Goal: Information Seeking & Learning: Find specific page/section

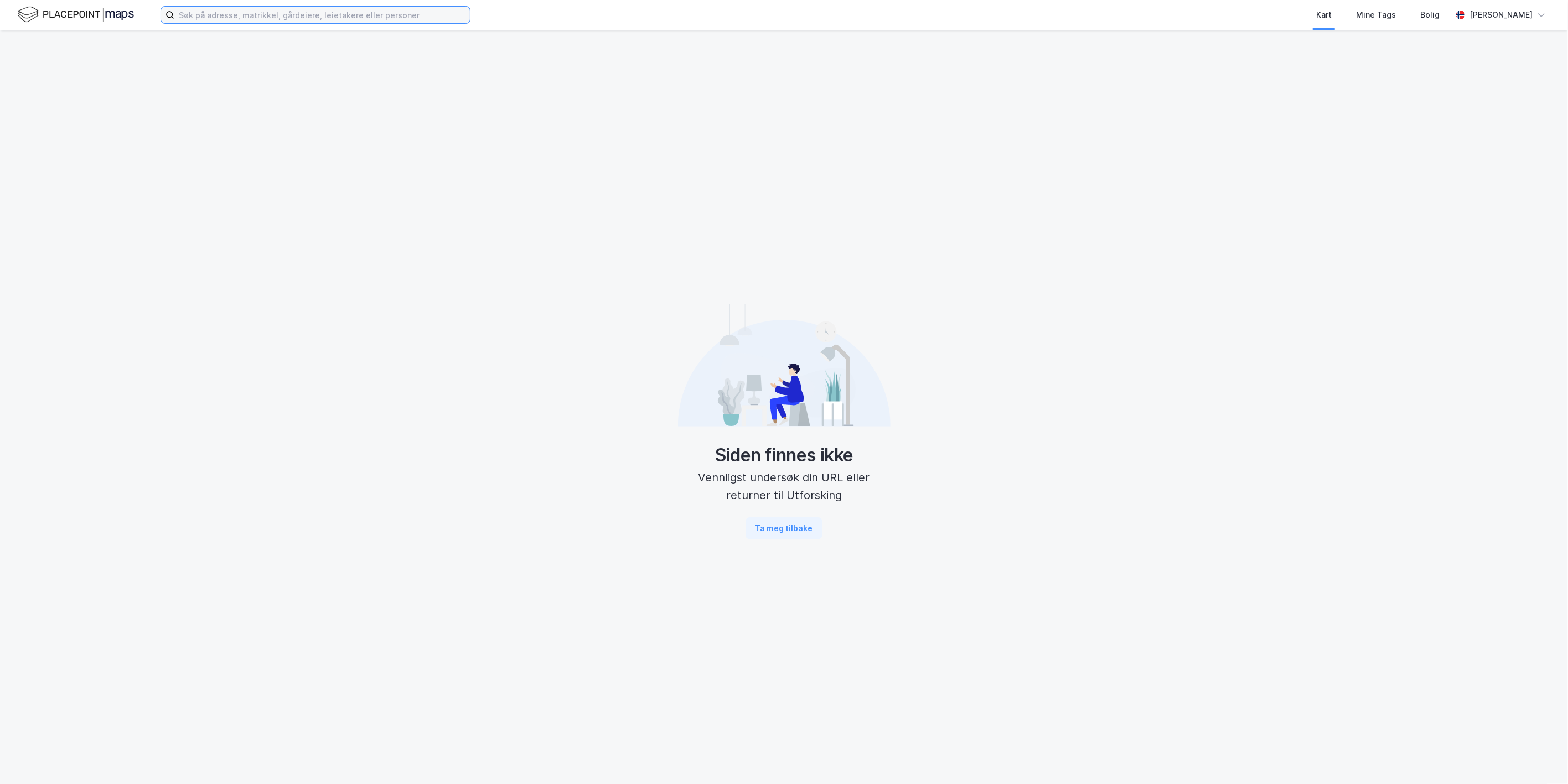
click at [214, 12] on input at bounding box center [322, 15] width 296 height 17
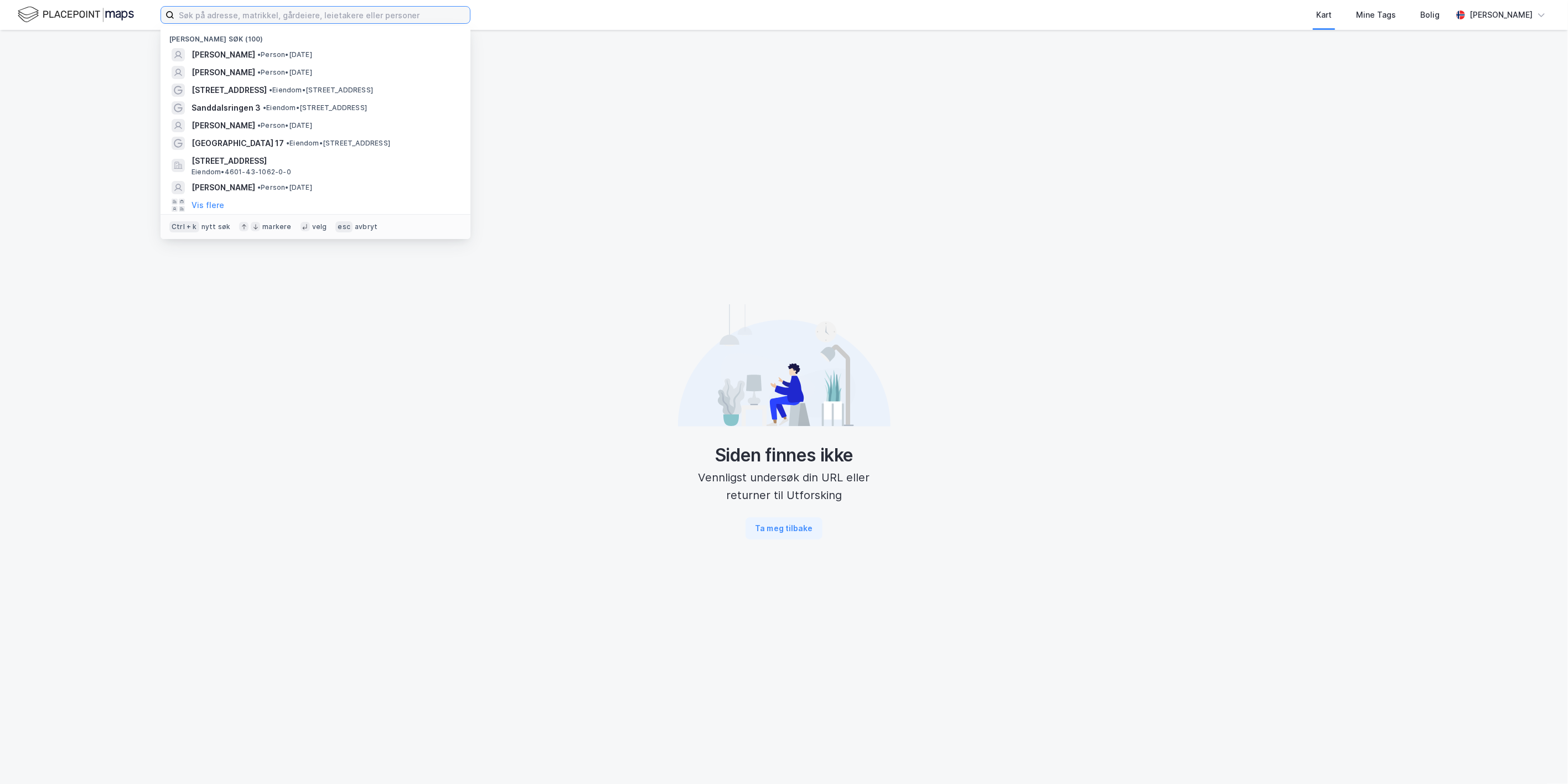
paste input "[GEOGRAPHIC_DATA] 17"
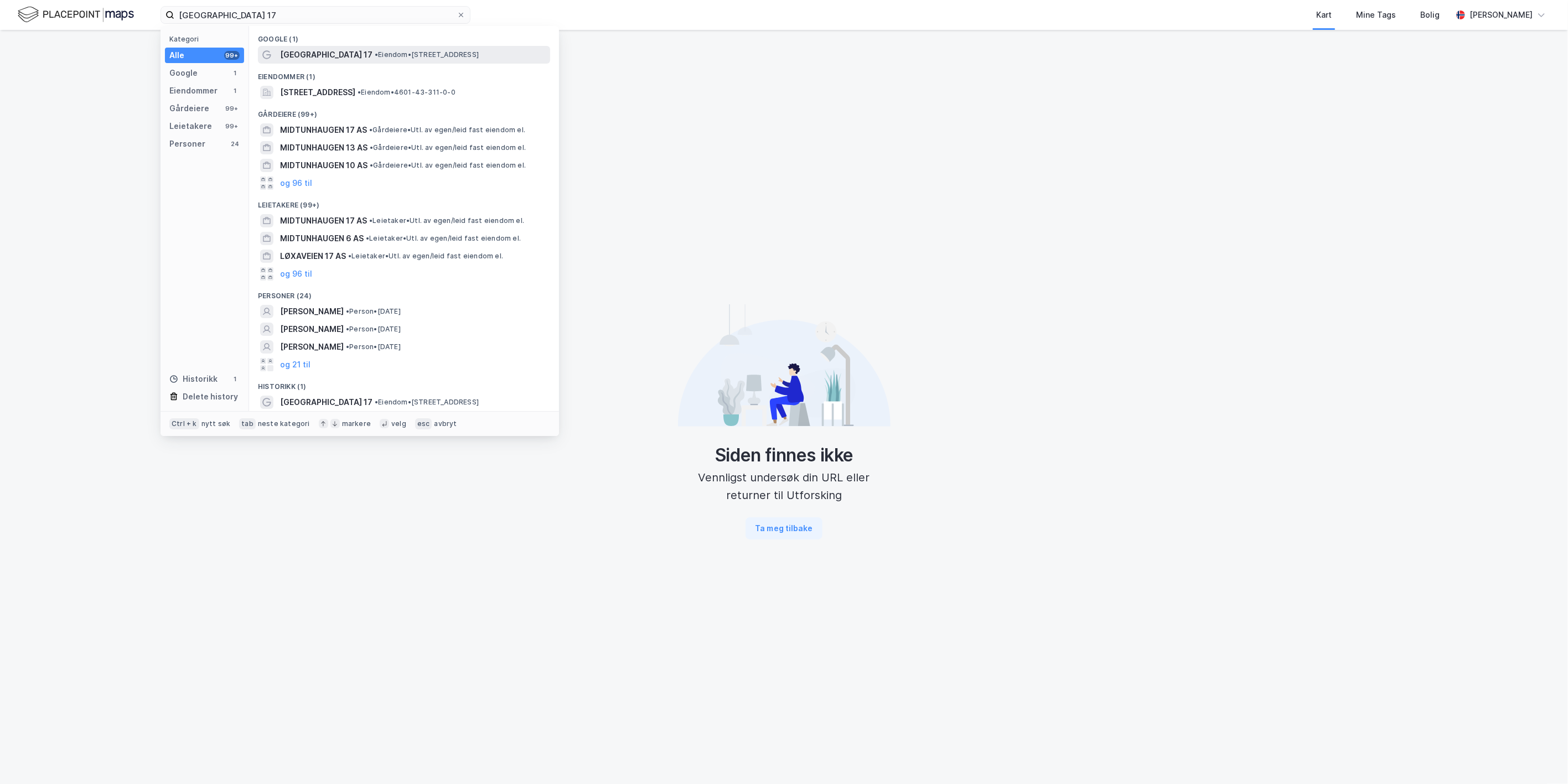
click at [291, 58] on span "[GEOGRAPHIC_DATA] 17" at bounding box center [326, 55] width 93 height 14
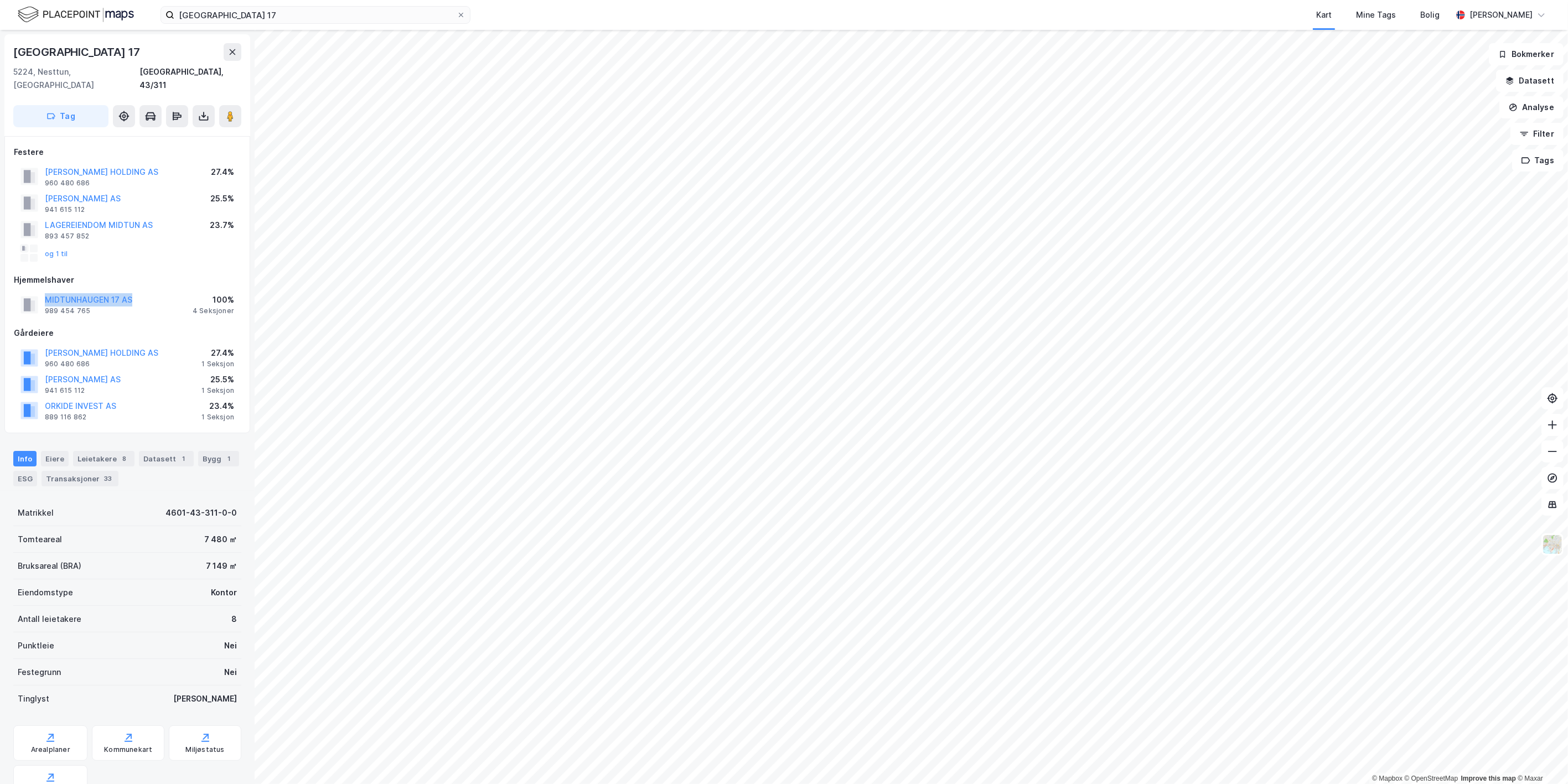
drag, startPoint x: 147, startPoint y: 291, endPoint x: 39, endPoint y: 287, distance: 108.1
click at [39, 291] on div "[GEOGRAPHIC_DATA] 17 AS 989 454 765 100% 4 Seksjoner" at bounding box center [127, 304] width 227 height 26
copy button "MIDTUNHAUGEN 17 AS"
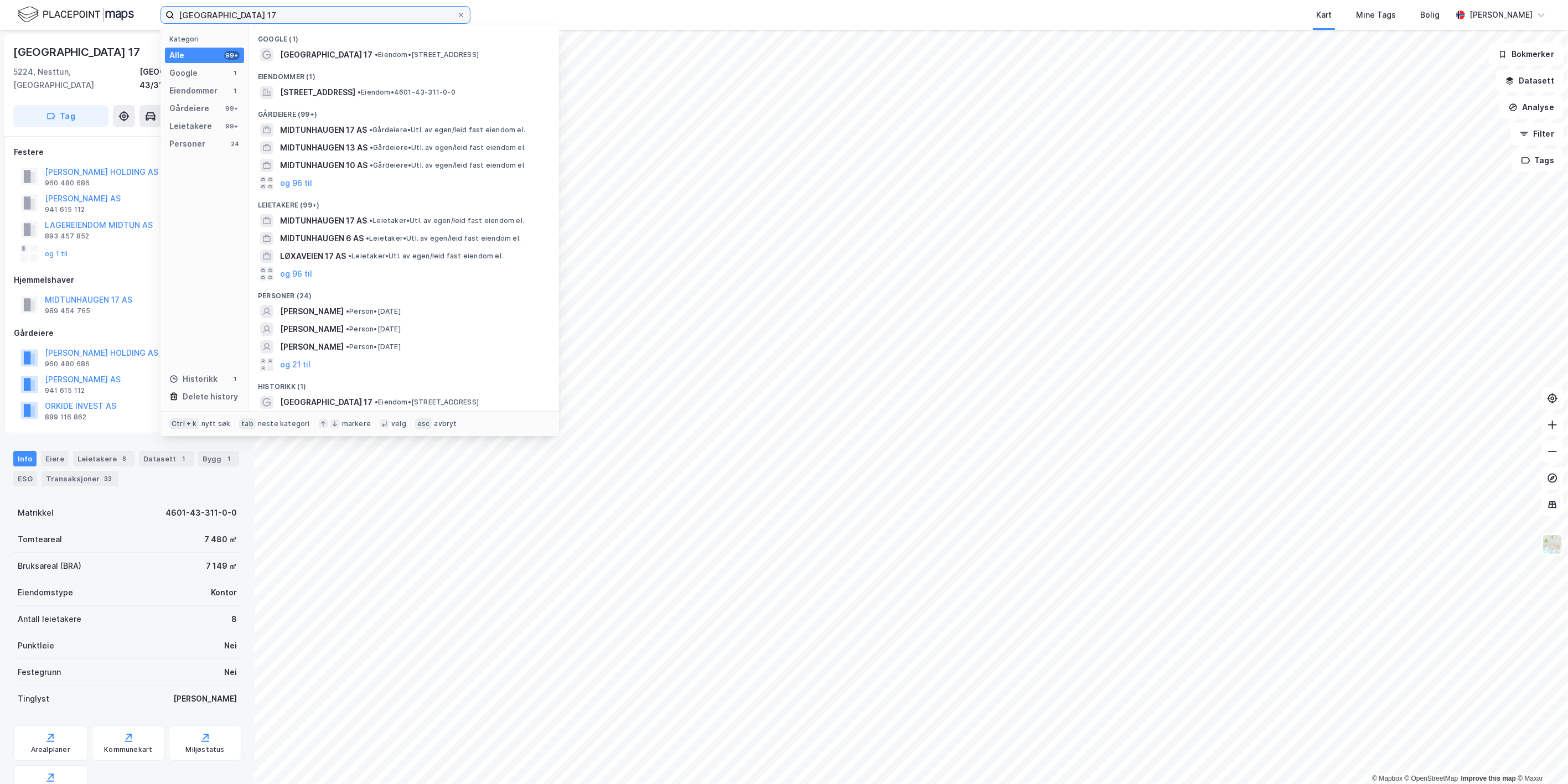
drag, startPoint x: 296, startPoint y: 12, endPoint x: -111, endPoint y: -26, distance: 408.8
click at [0, 0] on html "Midtunhaugen 17 Kategori Alle 99+ Google 1 Eiendommer 1 Gårdeiere 99+ Leietaker…" at bounding box center [784, 392] width 1568 height 784
paste input "HARDANGERVN 68 AS"
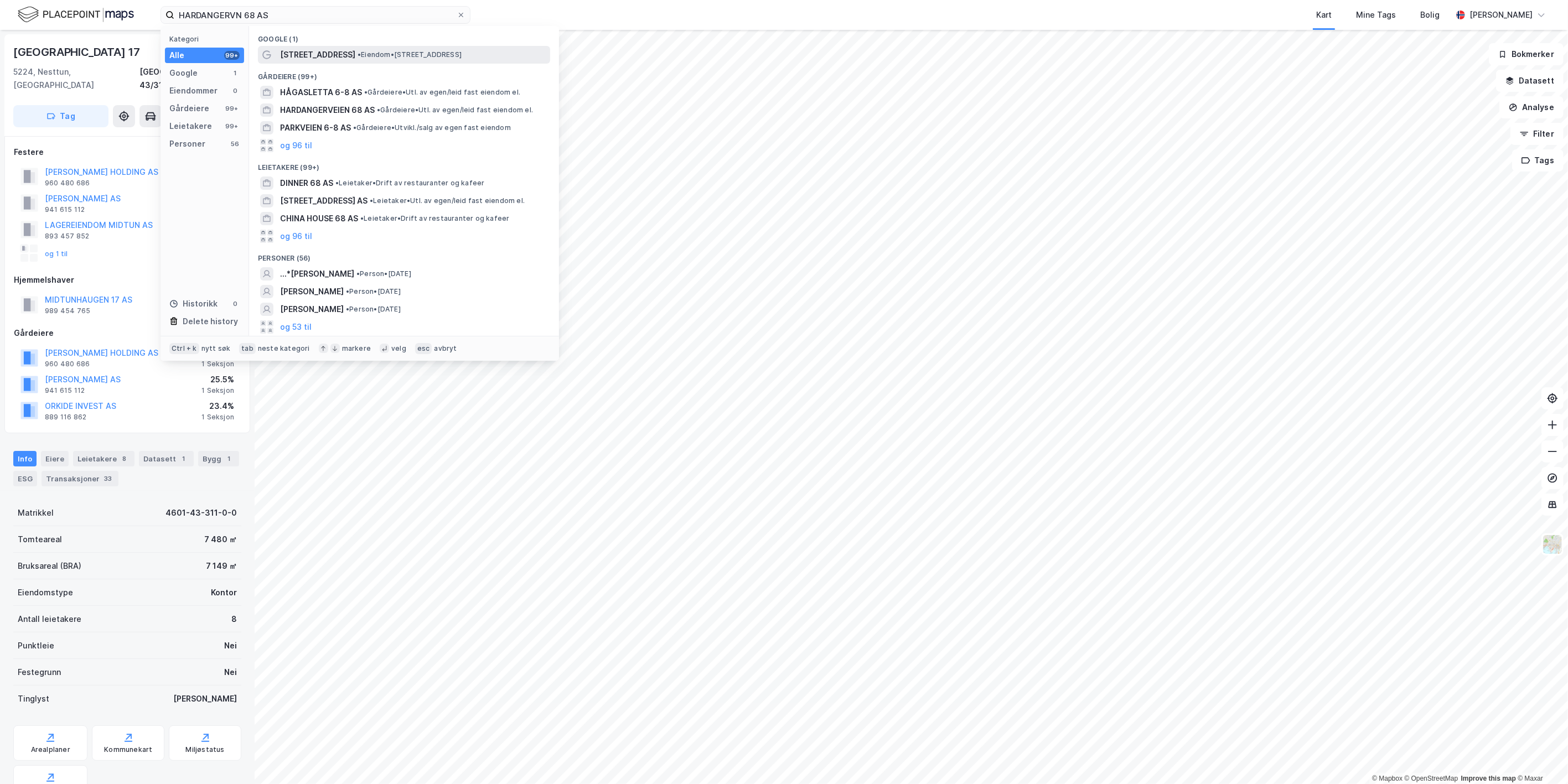
click at [422, 51] on span "• Eiendom • [STREET_ADDRESS]" at bounding box center [409, 55] width 104 height 9
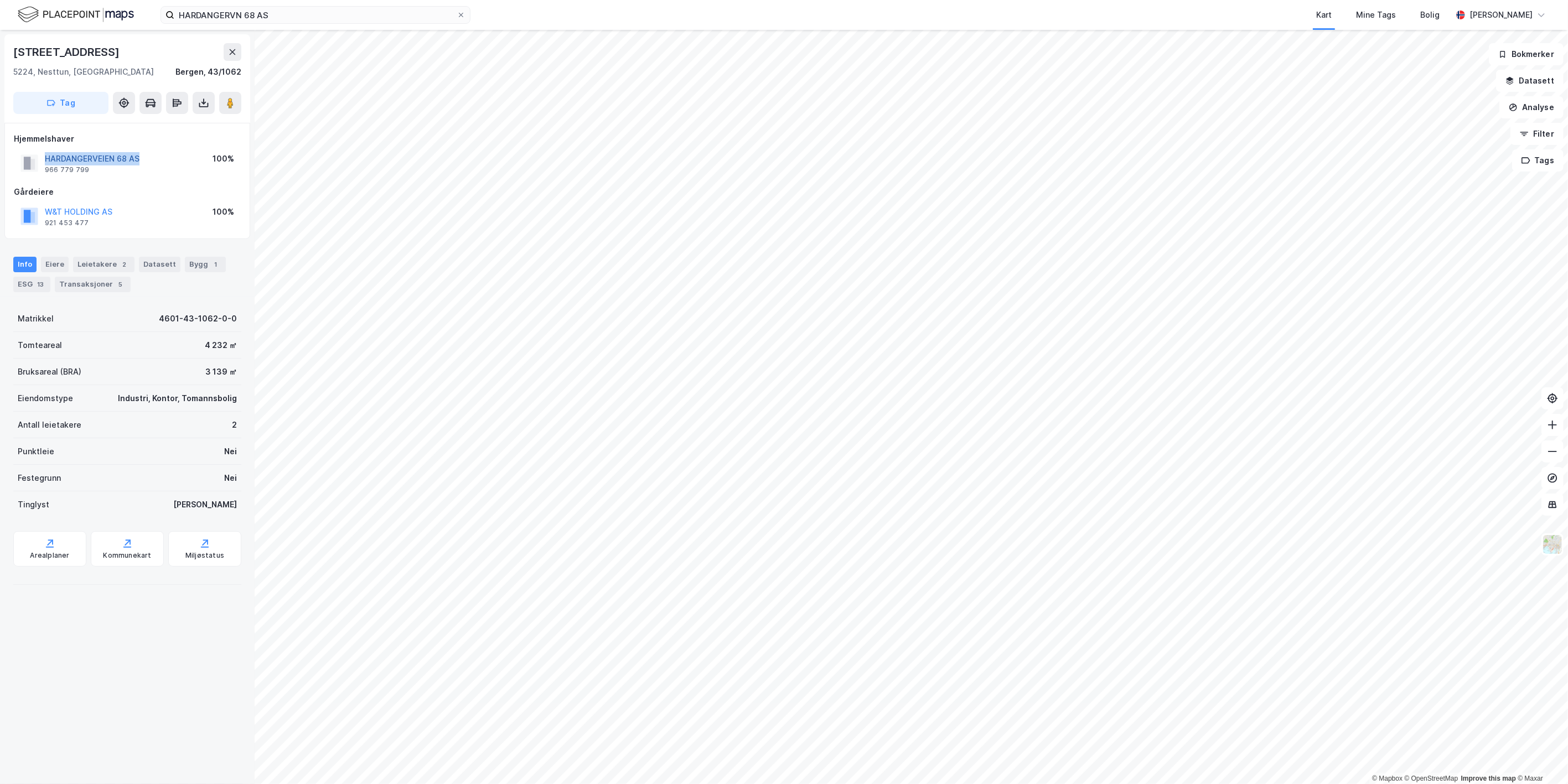
drag, startPoint x: 149, startPoint y: 159, endPoint x: 45, endPoint y: 157, distance: 104.0
click at [45, 157] on div "HARDANGERVEIEN 68 AS 966 779 799 100%" at bounding box center [127, 163] width 227 height 26
copy button "HARDANGERVEIEN 68 AS"
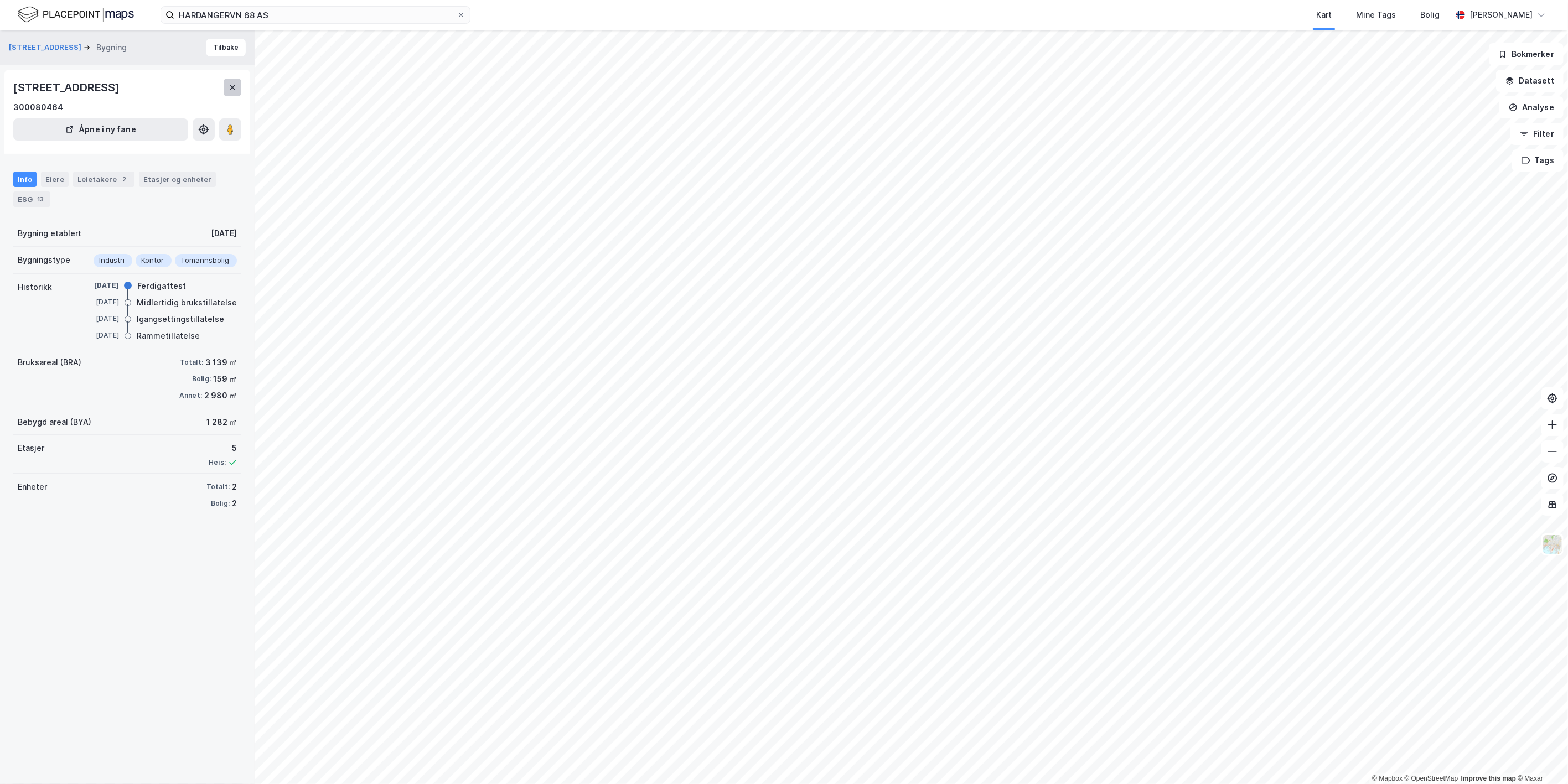
click at [232, 86] on icon at bounding box center [232, 87] width 6 height 5
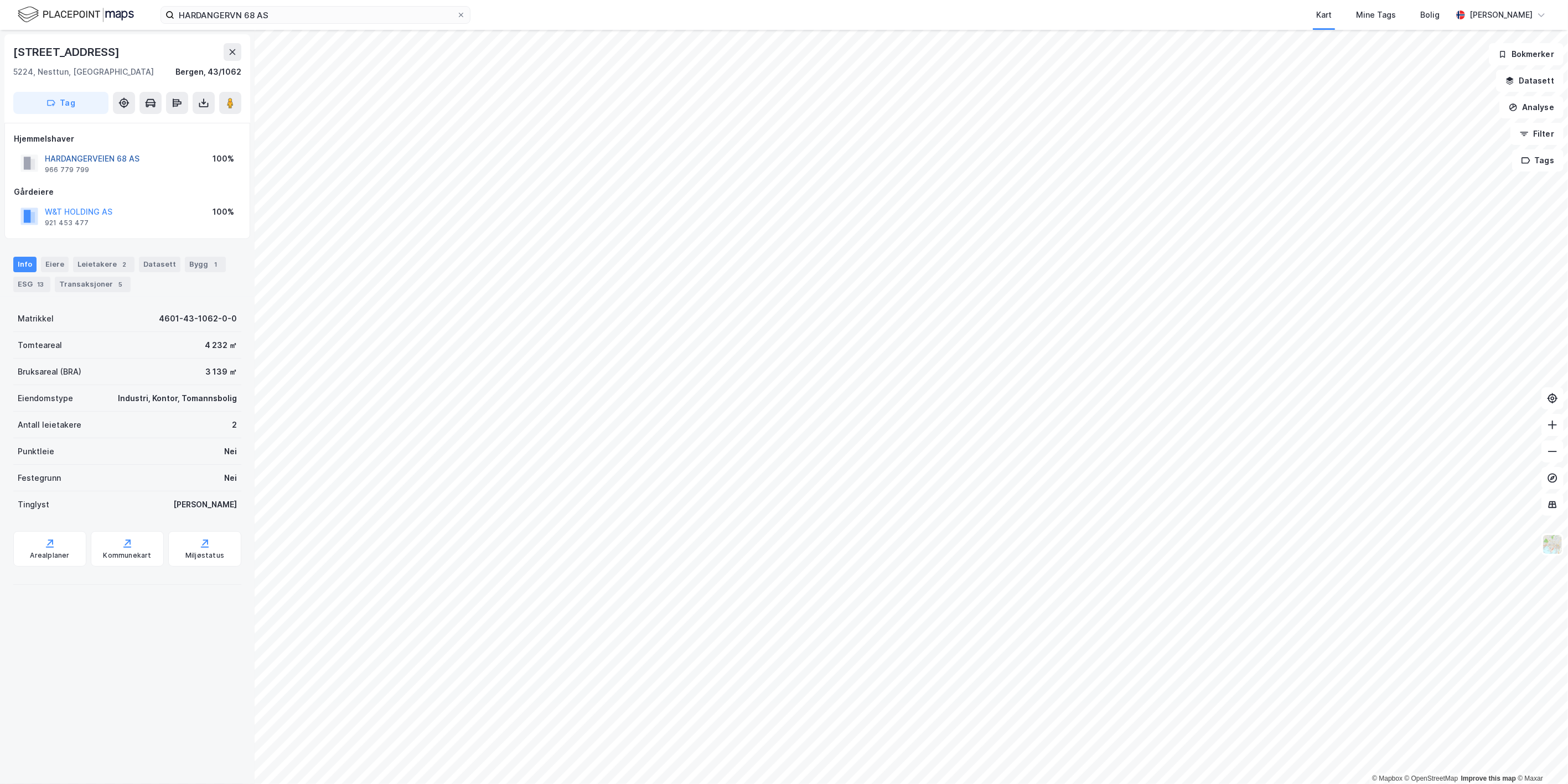
click at [0, 0] on button "HARDANGERVEIEN 68 AS" at bounding box center [0, 0] width 0 height 0
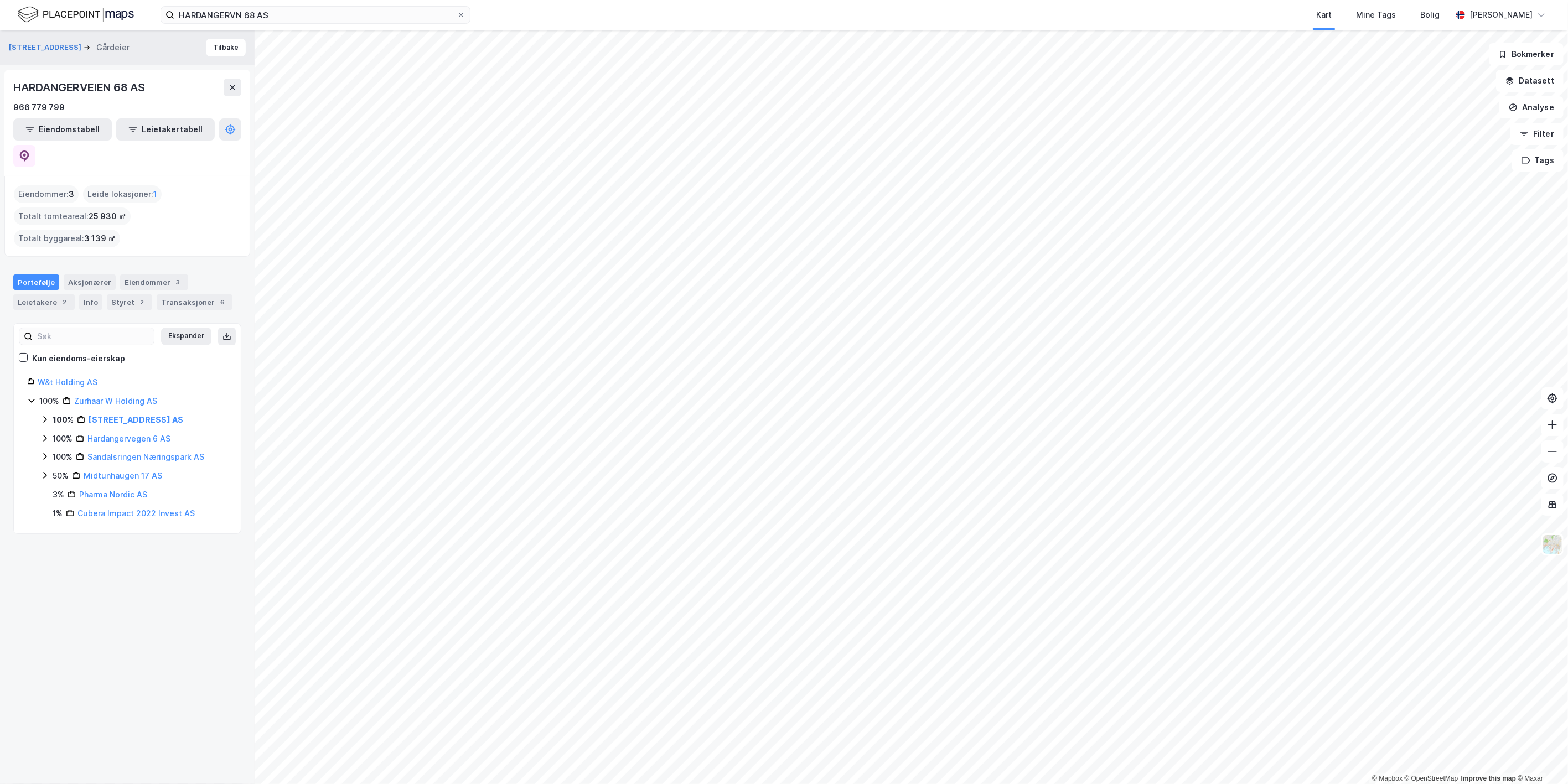
click at [45, 415] on icon at bounding box center [45, 419] width 9 height 9
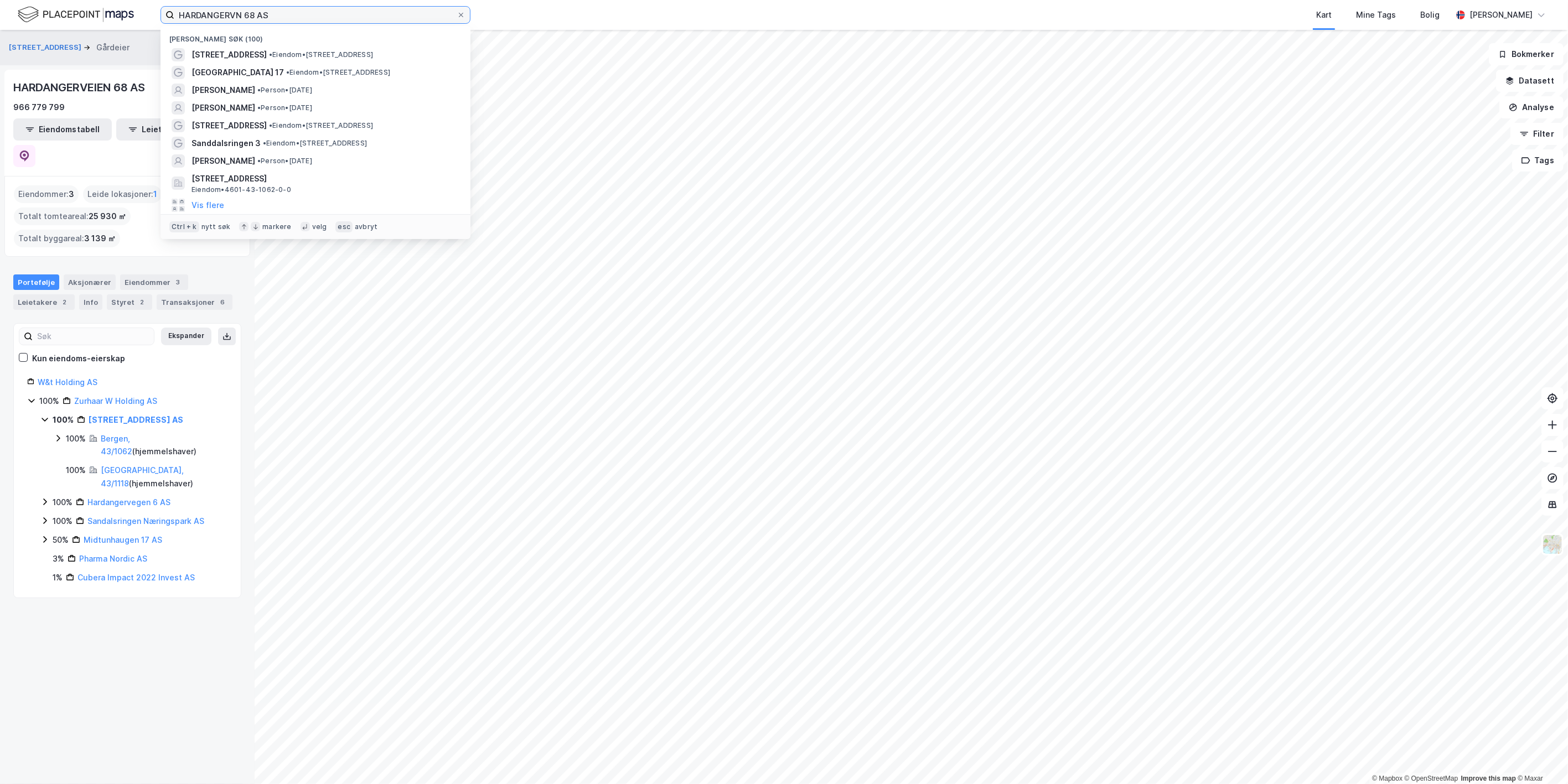
drag, startPoint x: 274, startPoint y: 16, endPoint x: 140, endPoint y: 0, distance: 135.0
click at [142, 1] on div "HARDANGERVN 68 AS Nylige søk (100) Hardangervegen 68 • Eiendom • [STREET_ADDRES…" at bounding box center [784, 15] width 1568 height 30
paste input "[GEOGRAPHIC_DATA] 17"
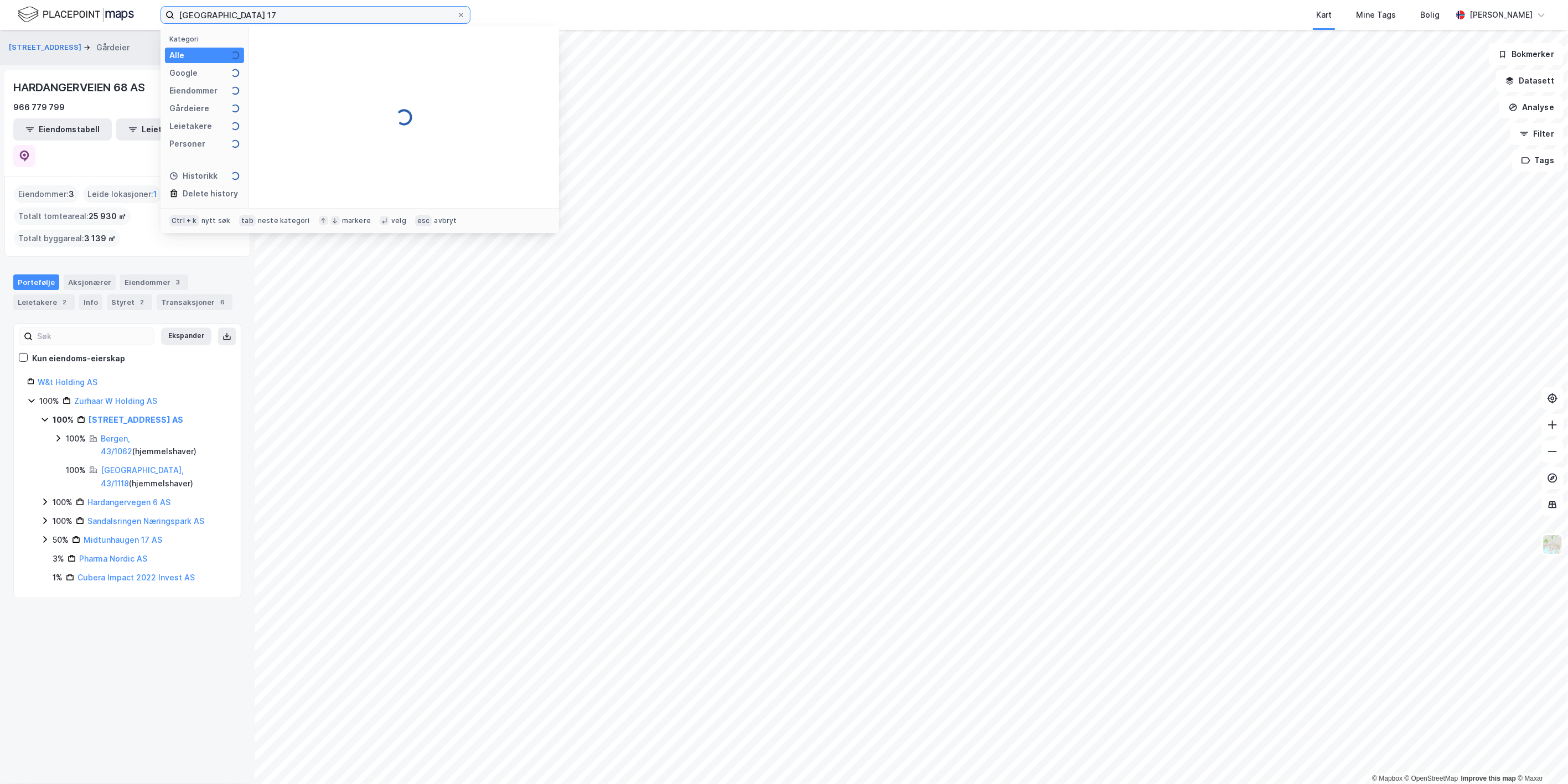
type input "[GEOGRAPHIC_DATA] 17"
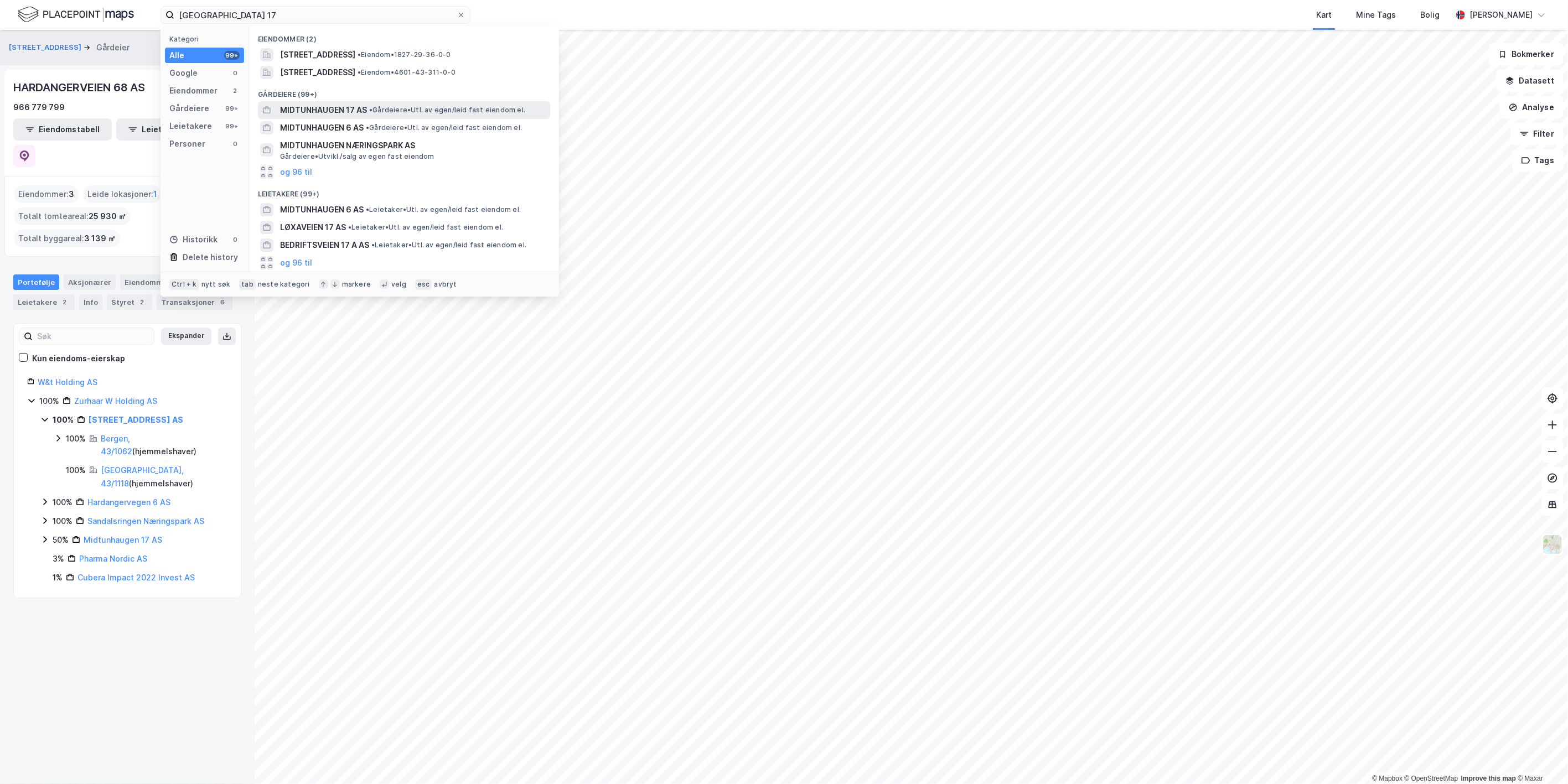
click at [357, 103] on span "MIDTUNHAUGEN 17 AS" at bounding box center [323, 110] width 87 height 14
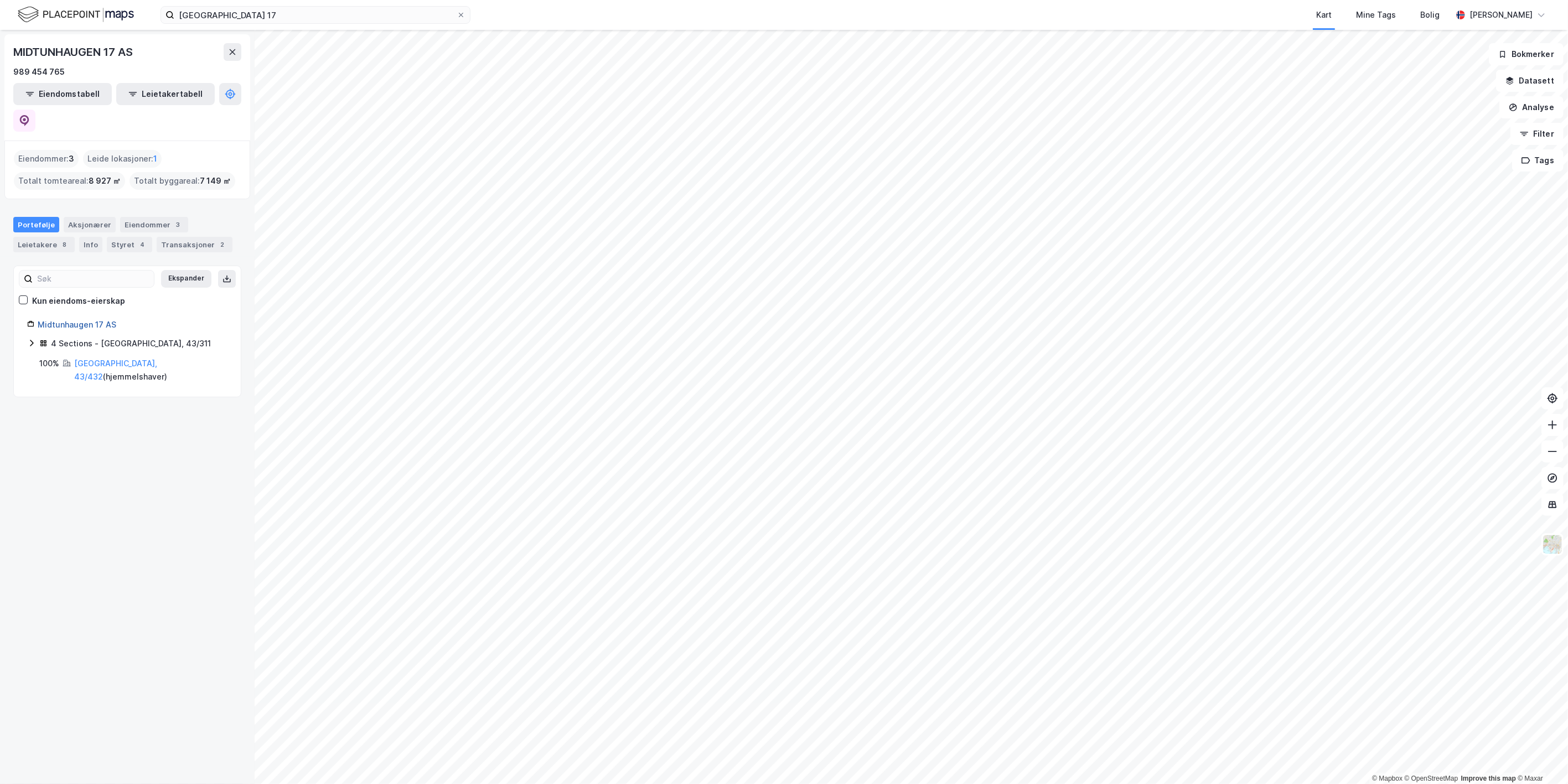
click at [62, 320] on link "Midtunhaugen 17 AS" at bounding box center [77, 325] width 78 height 9
click at [29, 339] on icon at bounding box center [31, 343] width 9 height 9
